Goal: Entertainment & Leisure: Consume media (video, audio)

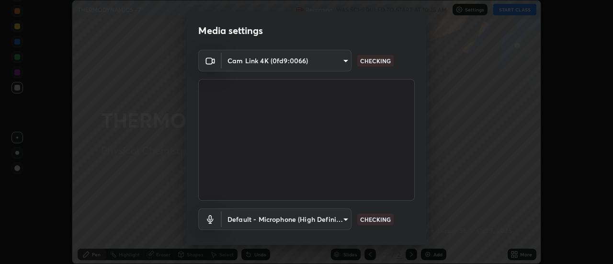
scroll to position [50, 0]
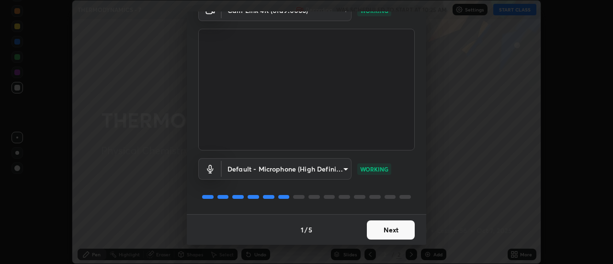
click at [390, 231] on button "Next" at bounding box center [391, 229] width 48 height 19
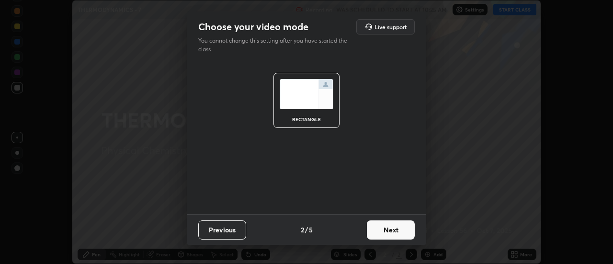
click at [392, 229] on button "Next" at bounding box center [391, 229] width 48 height 19
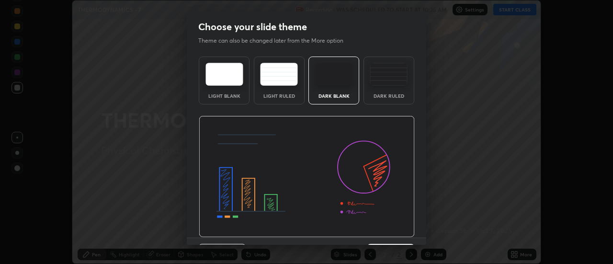
scroll to position [23, 0]
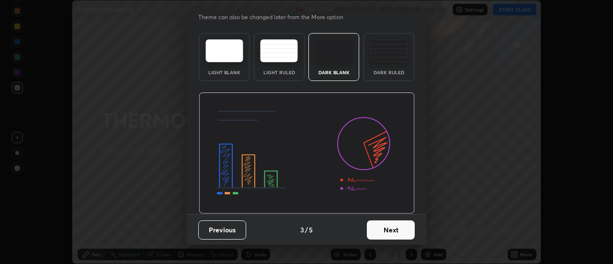
click at [388, 227] on button "Next" at bounding box center [391, 229] width 48 height 19
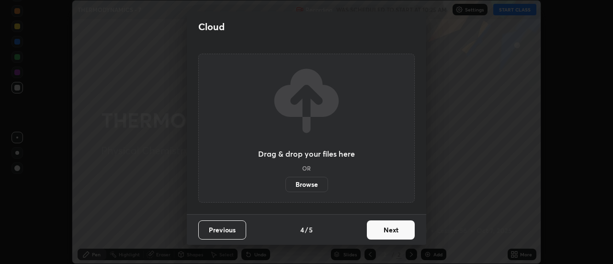
click at [393, 228] on button "Next" at bounding box center [391, 229] width 48 height 19
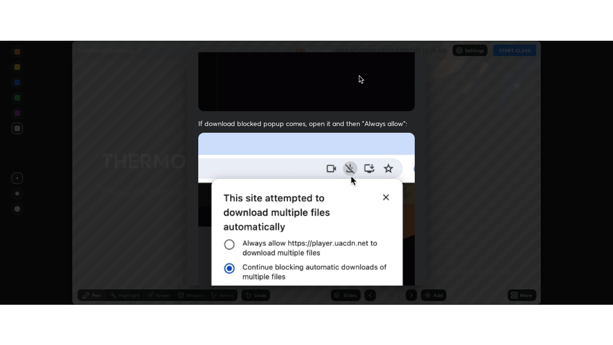
scroll to position [246, 0]
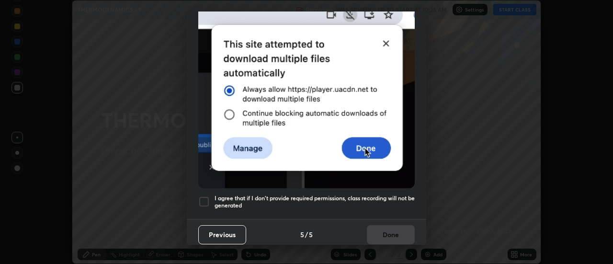
click at [394, 195] on h5 "I agree that if I don't provide required permissions, class recording will not …" at bounding box center [315, 202] width 200 height 15
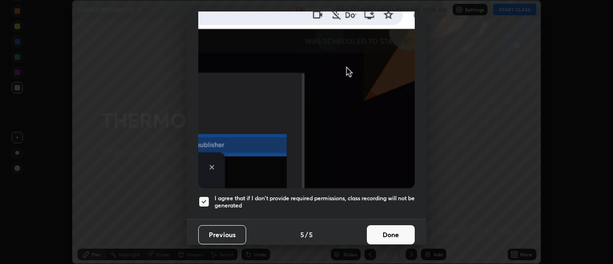
click at [392, 227] on button "Done" at bounding box center [391, 234] width 48 height 19
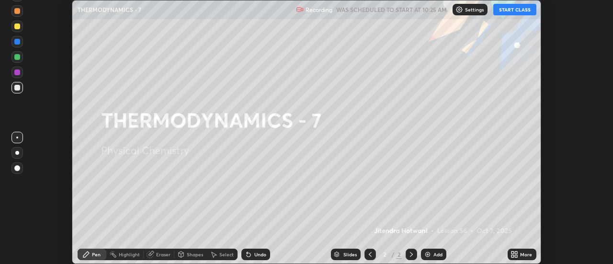
click at [513, 10] on button "START CLASS" at bounding box center [515, 10] width 43 height 12
click at [519, 254] on icon at bounding box center [515, 255] width 8 height 8
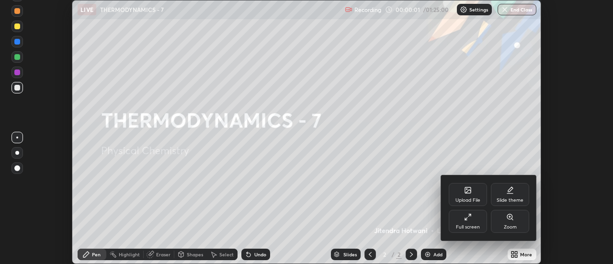
click at [475, 221] on div "Full screen" at bounding box center [468, 221] width 38 height 23
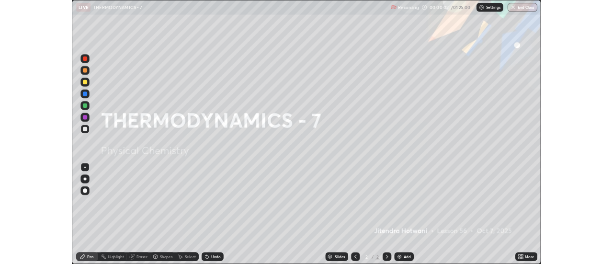
scroll to position [345, 613]
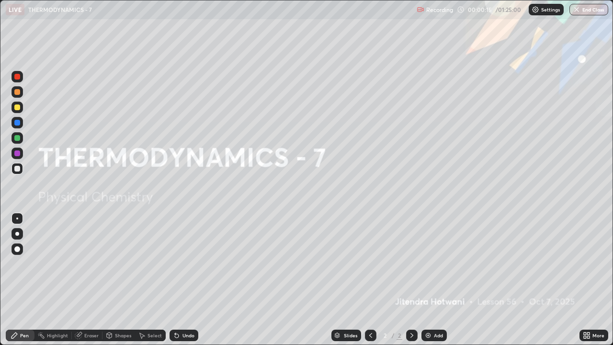
click at [437, 264] on div "Add" at bounding box center [438, 335] width 9 height 5
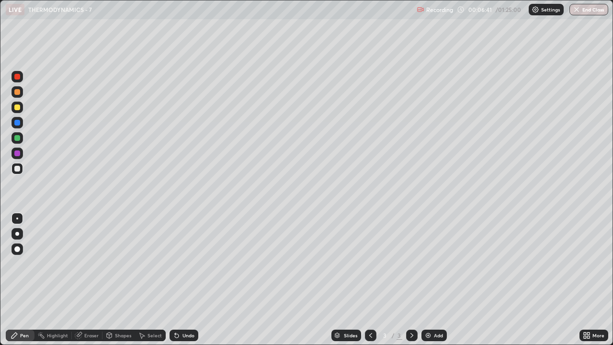
click at [92, 264] on div "Eraser" at bounding box center [91, 335] width 14 height 5
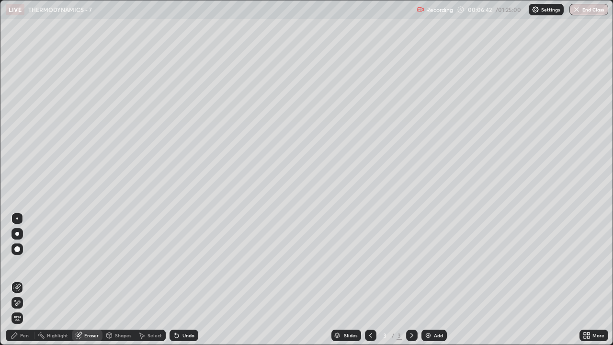
click at [17, 264] on span "Erase all" at bounding box center [17, 318] width 11 height 6
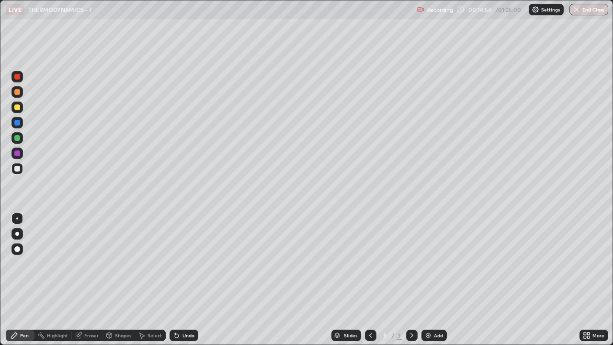
click at [15, 152] on div at bounding box center [17, 153] width 6 height 6
click at [17, 169] on div at bounding box center [17, 169] width 6 height 6
click at [431, 264] on div "Add" at bounding box center [434, 336] width 25 height 12
click at [18, 137] on div at bounding box center [17, 138] width 6 height 6
click at [16, 169] on div at bounding box center [17, 169] width 6 height 6
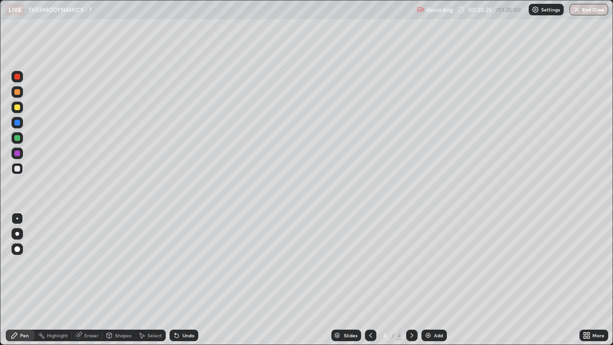
click at [17, 110] on div at bounding box center [17, 107] width 6 height 6
click at [18, 167] on div at bounding box center [17, 169] width 6 height 6
click at [436, 264] on div "Add" at bounding box center [438, 335] width 9 height 5
click at [180, 264] on div "Undo" at bounding box center [184, 336] width 29 height 12
click at [185, 264] on div "Undo" at bounding box center [189, 335] width 12 height 5
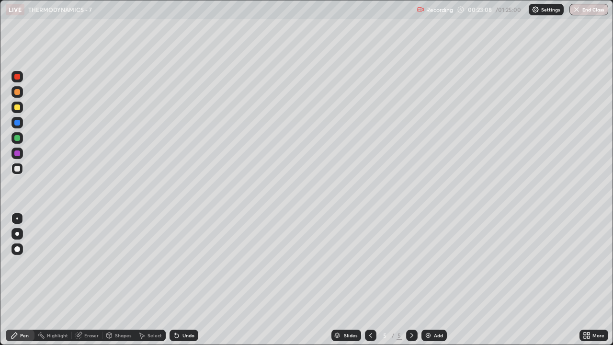
click at [18, 136] on div at bounding box center [17, 138] width 6 height 6
click at [16, 167] on div at bounding box center [17, 169] width 6 height 6
click at [432, 264] on div "Add" at bounding box center [434, 336] width 25 height 12
click at [189, 264] on div "Undo" at bounding box center [184, 336] width 29 height 12
click at [186, 264] on div "Undo" at bounding box center [189, 335] width 12 height 5
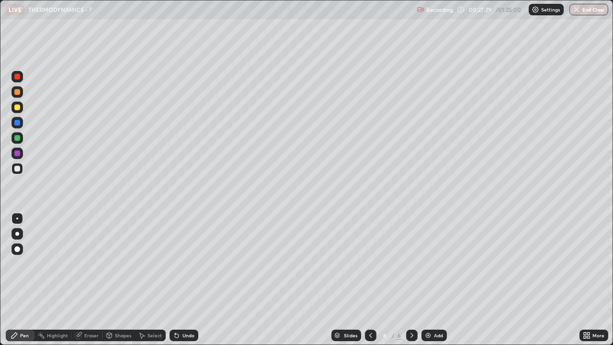
click at [14, 140] on div at bounding box center [18, 138] width 12 height 12
click at [116, 264] on div "Shapes" at bounding box center [123, 335] width 16 height 5
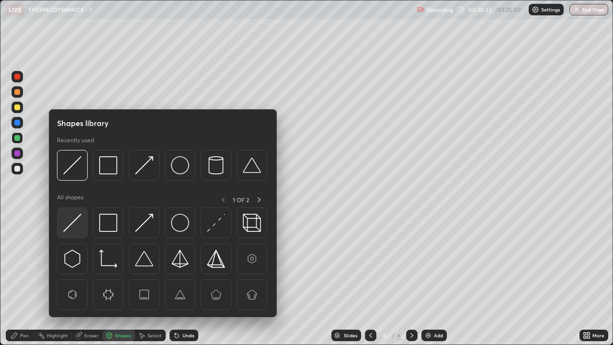
click at [69, 227] on img at bounding box center [72, 223] width 18 height 18
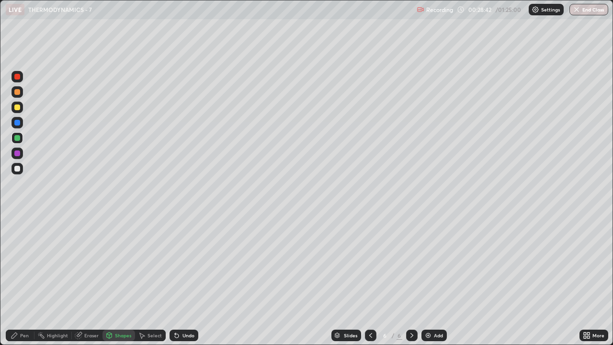
click at [28, 264] on div "Pen" at bounding box center [24, 335] width 9 height 5
click at [427, 264] on img at bounding box center [429, 336] width 8 height 8
click at [21, 169] on div at bounding box center [18, 169] width 12 height 12
click at [18, 139] on div at bounding box center [17, 138] width 6 height 6
click at [16, 108] on div at bounding box center [17, 107] width 6 height 6
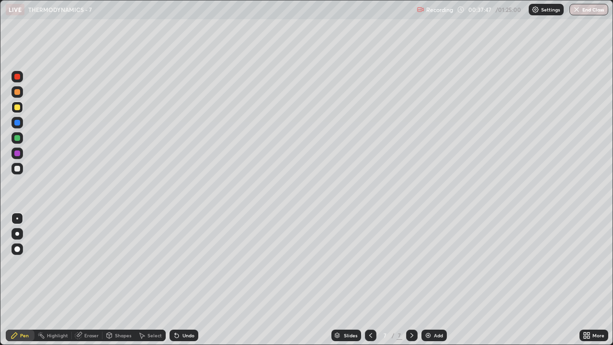
click at [19, 168] on div at bounding box center [17, 169] width 6 height 6
click at [432, 264] on div "Add" at bounding box center [434, 336] width 25 height 12
click at [17, 138] on div at bounding box center [17, 138] width 6 height 6
click at [18, 168] on div at bounding box center [17, 169] width 6 height 6
click at [16, 108] on div at bounding box center [17, 107] width 6 height 6
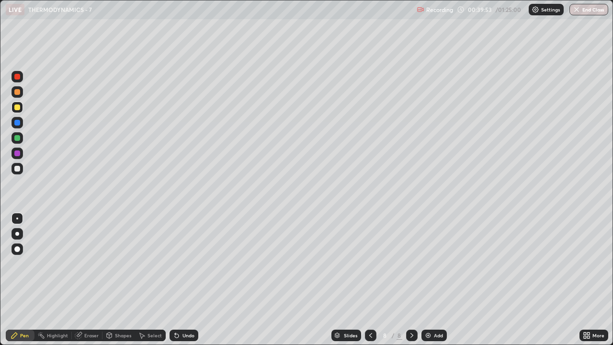
click at [17, 169] on div at bounding box center [17, 169] width 6 height 6
click at [433, 264] on div "Add" at bounding box center [434, 336] width 25 height 12
click at [19, 138] on div at bounding box center [17, 138] width 6 height 6
click at [365, 264] on div at bounding box center [371, 335] width 12 height 19
click at [370, 264] on icon at bounding box center [371, 336] width 8 height 8
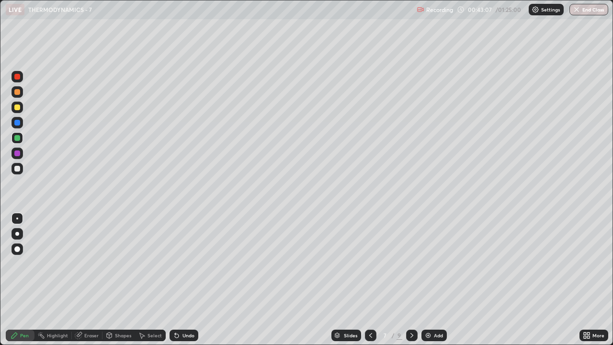
click at [369, 264] on div at bounding box center [371, 336] width 12 height 12
click at [411, 264] on icon at bounding box center [412, 336] width 8 height 8
click at [370, 264] on icon at bounding box center [371, 335] width 3 height 5
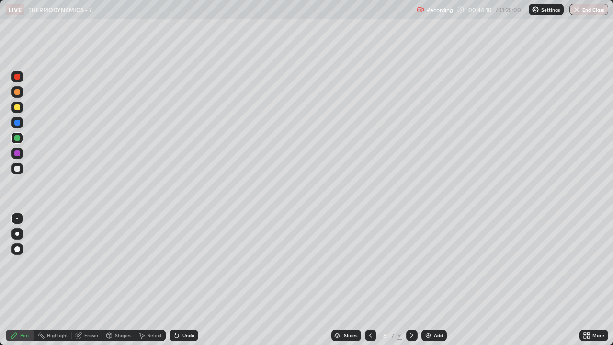
click at [370, 264] on icon at bounding box center [371, 336] width 8 height 8
click at [411, 264] on icon at bounding box center [412, 336] width 8 height 8
click at [370, 264] on icon at bounding box center [371, 336] width 8 height 8
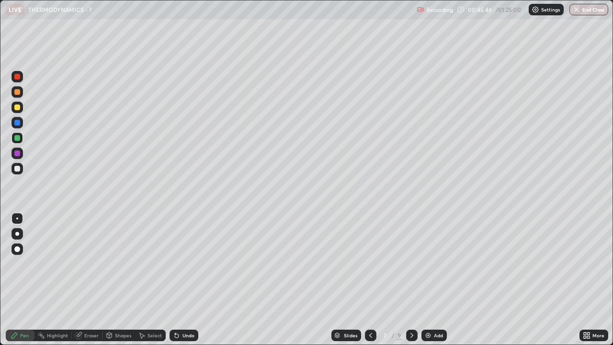
click at [368, 264] on icon at bounding box center [371, 336] width 8 height 8
click at [411, 264] on icon at bounding box center [412, 336] width 8 height 8
click at [181, 264] on div "Undo" at bounding box center [184, 336] width 29 height 12
click at [175, 264] on icon at bounding box center [177, 336] width 4 height 4
click at [411, 264] on icon at bounding box center [412, 336] width 8 height 8
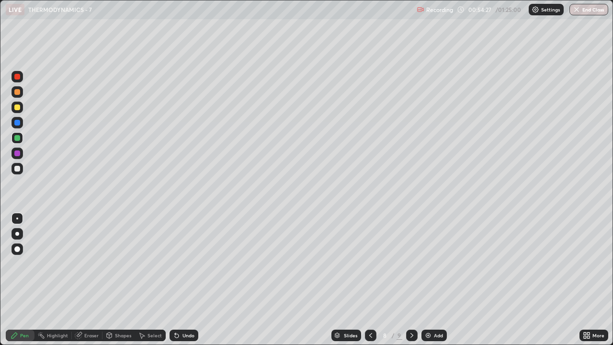
click at [407, 264] on div at bounding box center [412, 336] width 12 height 12
click at [433, 264] on div "Add" at bounding box center [434, 336] width 25 height 12
click at [18, 108] on div at bounding box center [17, 107] width 6 height 6
click at [16, 78] on div at bounding box center [17, 77] width 6 height 6
click at [16, 139] on div at bounding box center [17, 138] width 6 height 6
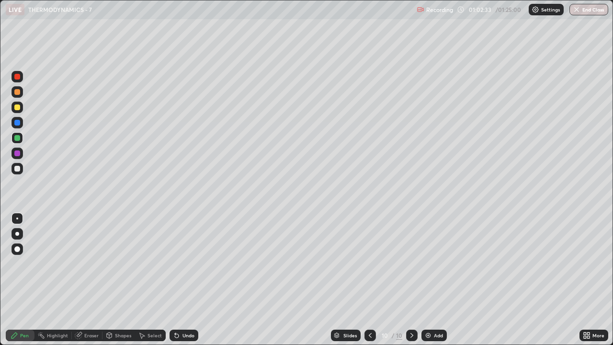
click at [121, 264] on div "Shapes" at bounding box center [123, 335] width 16 height 5
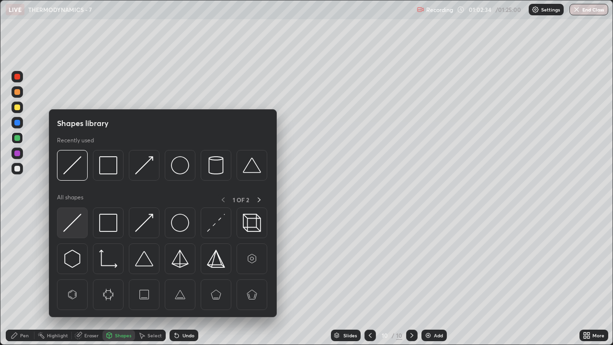
click at [76, 225] on img at bounding box center [72, 223] width 18 height 18
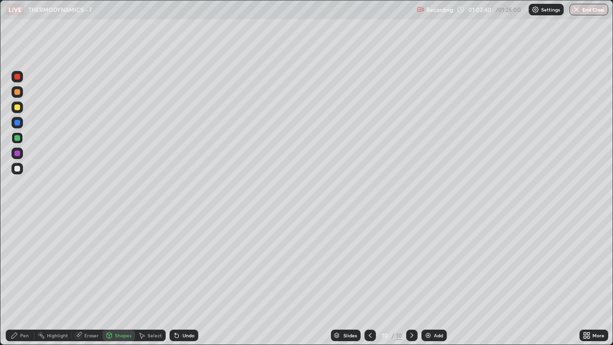
click at [27, 264] on div "Pen" at bounding box center [24, 335] width 9 height 5
click at [18, 107] on div at bounding box center [17, 107] width 6 height 6
click at [17, 170] on div at bounding box center [17, 169] width 6 height 6
click at [436, 264] on div "Add" at bounding box center [438, 335] width 9 height 5
click at [17, 107] on div at bounding box center [17, 107] width 6 height 6
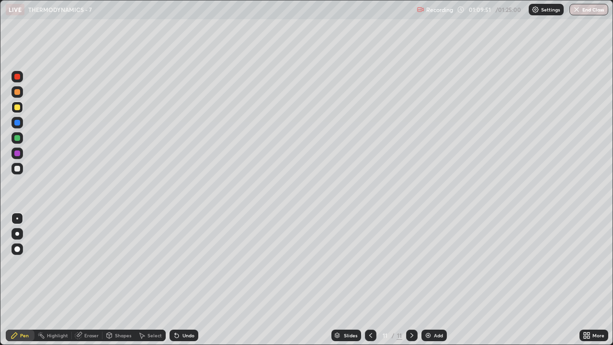
click at [18, 167] on div at bounding box center [17, 169] width 6 height 6
click at [15, 106] on div at bounding box center [17, 107] width 6 height 6
click at [428, 264] on img at bounding box center [429, 336] width 8 height 8
click at [16, 76] on div at bounding box center [17, 77] width 6 height 6
click at [183, 264] on div "Undo" at bounding box center [189, 335] width 12 height 5
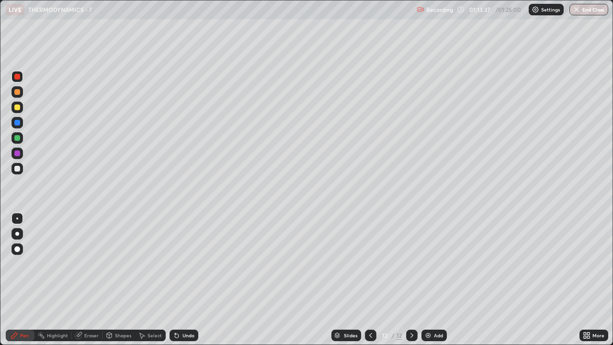
click at [365, 264] on div at bounding box center [371, 336] width 12 height 12
click at [411, 264] on icon at bounding box center [412, 336] width 8 height 8
click at [370, 264] on icon at bounding box center [371, 336] width 8 height 8
click at [416, 264] on div at bounding box center [412, 336] width 12 height 12
click at [15, 170] on div at bounding box center [17, 169] width 6 height 6
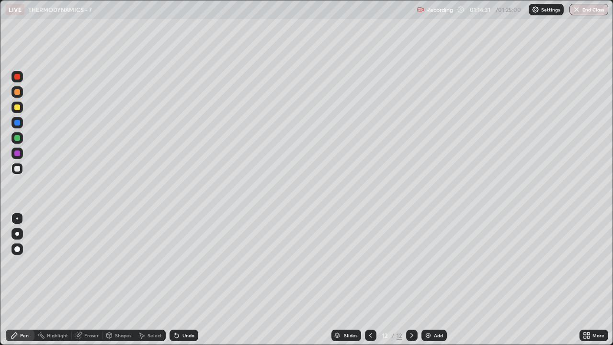
click at [15, 137] on div at bounding box center [17, 138] width 6 height 6
click at [186, 264] on div "Undo" at bounding box center [189, 335] width 12 height 5
click at [19, 168] on div at bounding box center [17, 169] width 6 height 6
click at [178, 264] on icon at bounding box center [177, 336] width 8 height 8
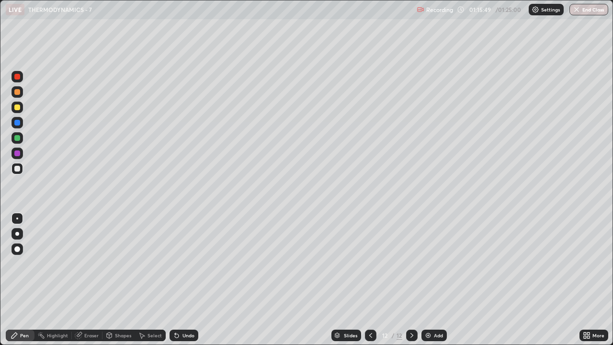
click at [22, 138] on div at bounding box center [18, 138] width 12 height 12
click at [370, 264] on icon at bounding box center [371, 335] width 3 height 5
click at [370, 264] on icon at bounding box center [371, 336] width 8 height 8
click at [411, 264] on icon at bounding box center [412, 336] width 8 height 8
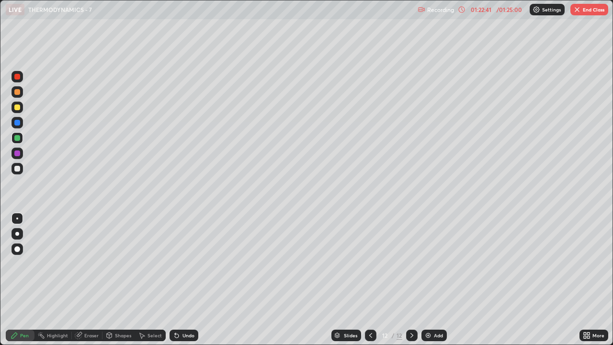
click at [578, 8] on img "button" at bounding box center [578, 10] width 8 height 8
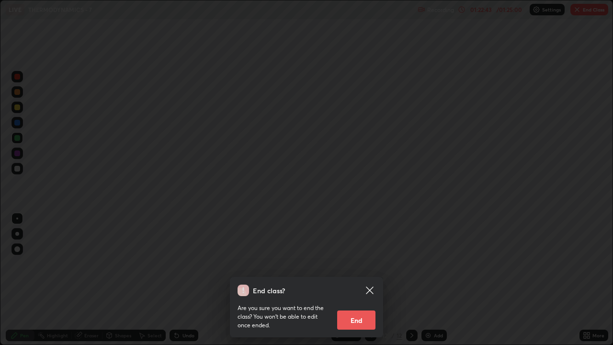
click at [358, 264] on button "End" at bounding box center [356, 320] width 38 height 19
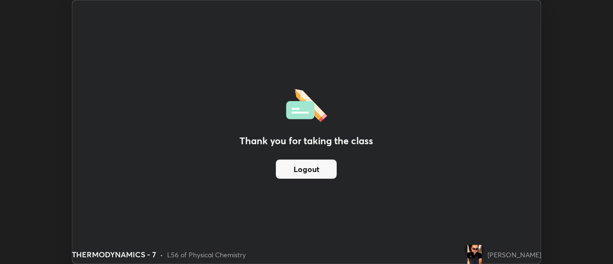
scroll to position [47661, 47312]
